Goal: Find specific page/section: Find specific page/section

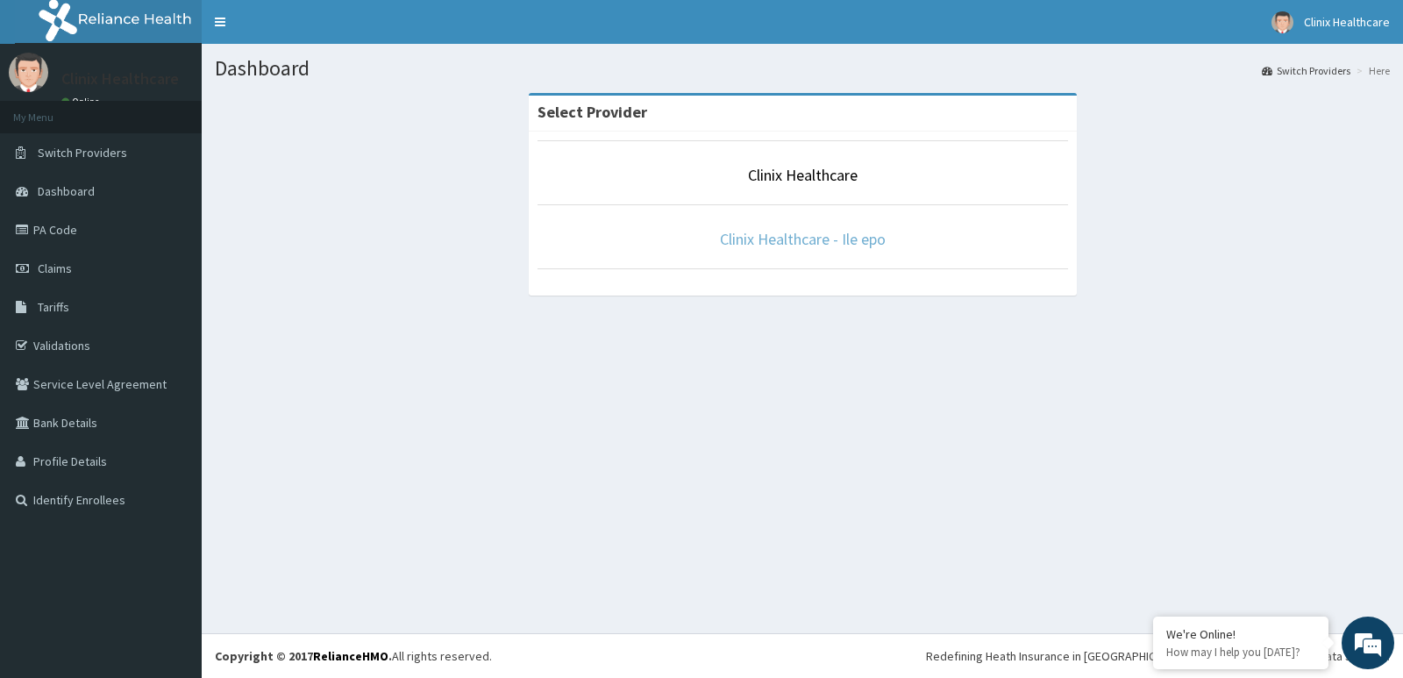
click at [867, 232] on link "Clinix Healthcare - Ile epo" at bounding box center [803, 239] width 166 height 20
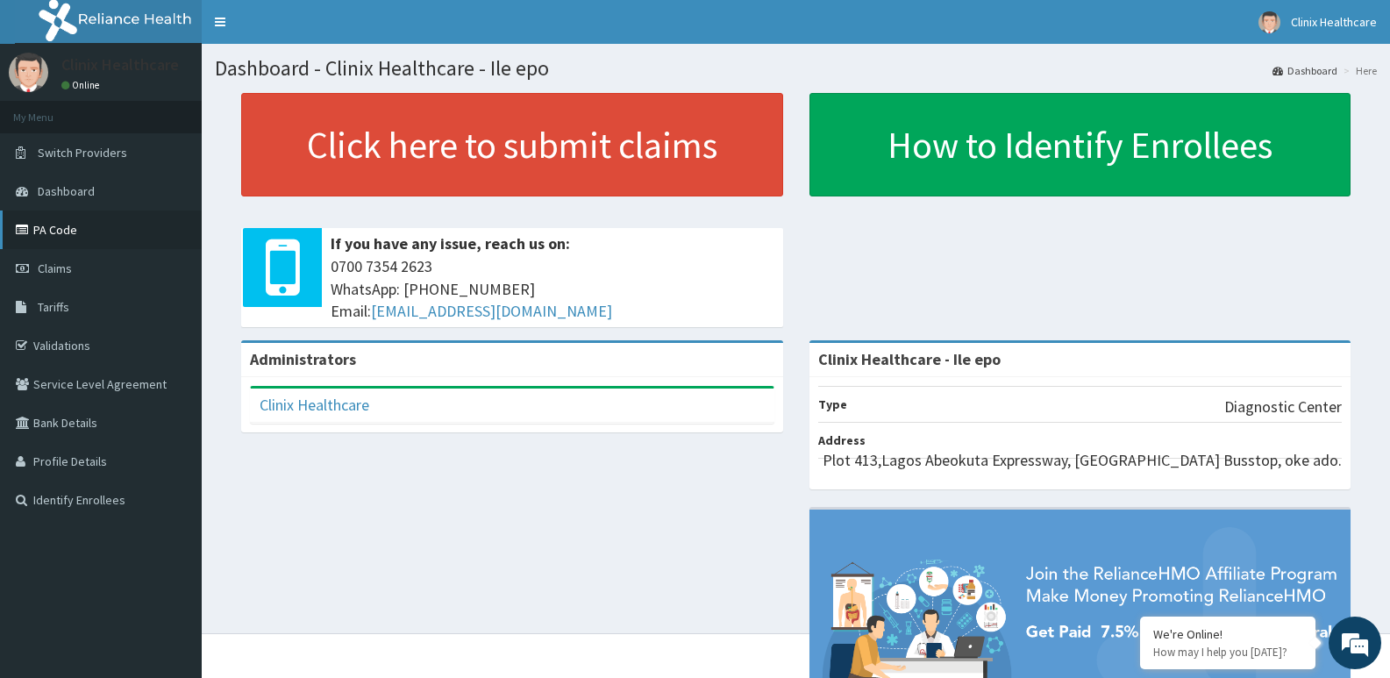
click at [61, 224] on link "PA Code" at bounding box center [101, 229] width 202 height 39
